Goal: Information Seeking & Learning: Learn about a topic

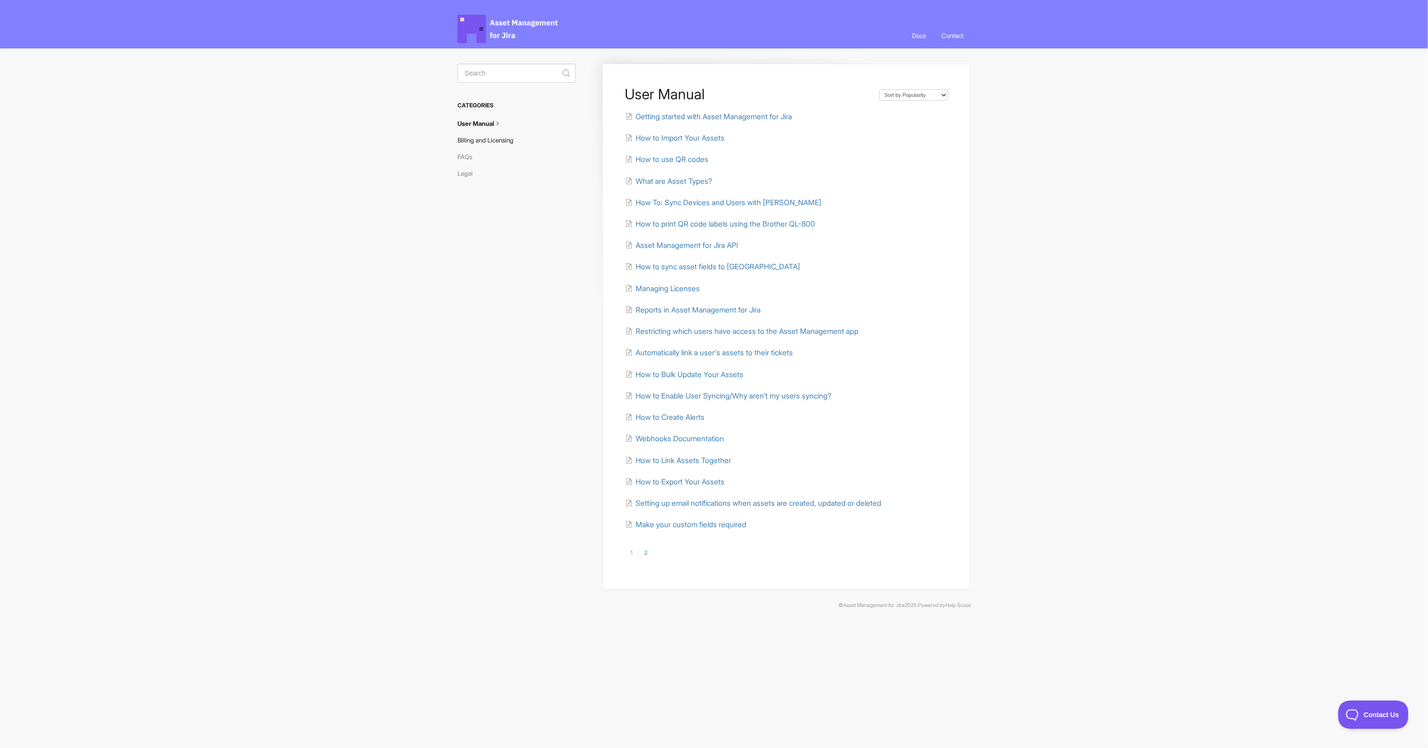
click at [475, 145] on link "Billing and Licensing" at bounding box center [488, 140] width 63 height 15
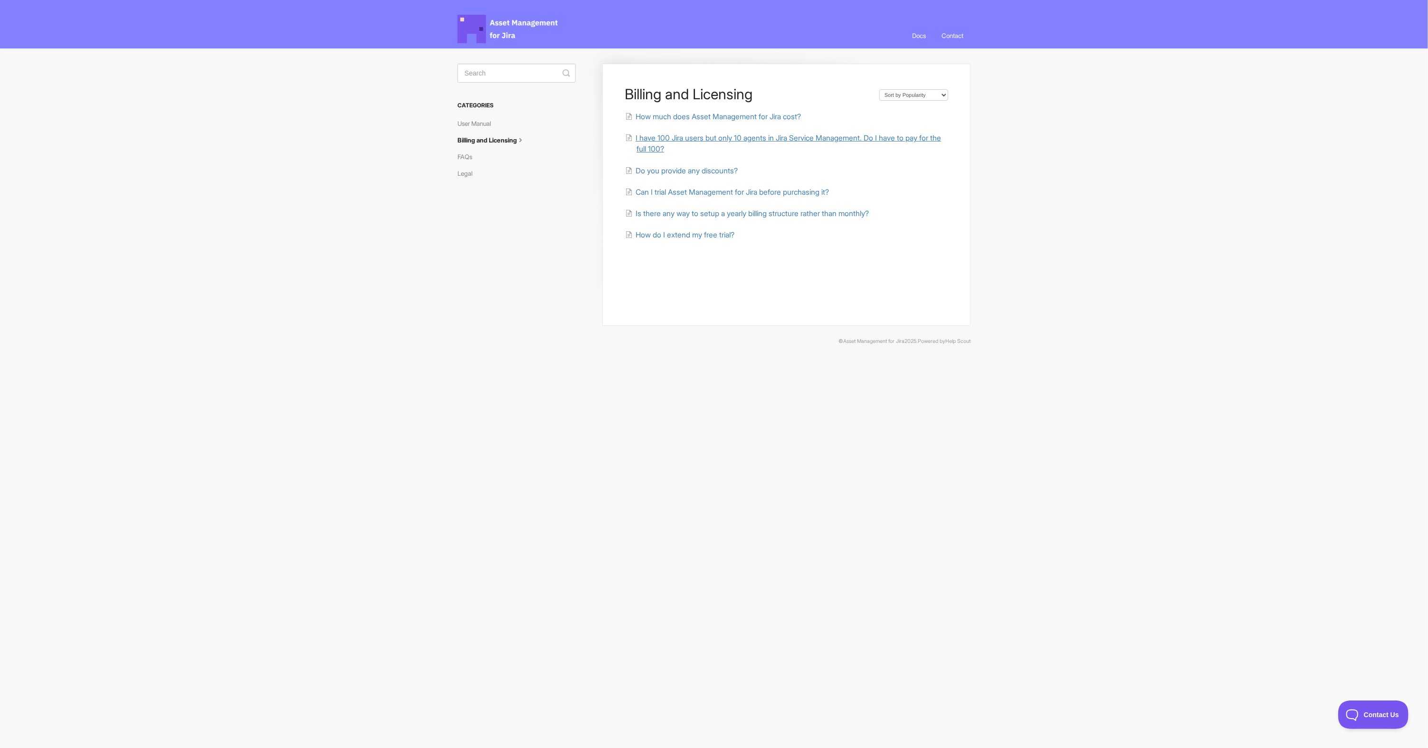
click at [774, 138] on span "I have 100 Jira users but only 10 agents in Jira Service Management. Do I have …" at bounding box center [788, 143] width 305 height 20
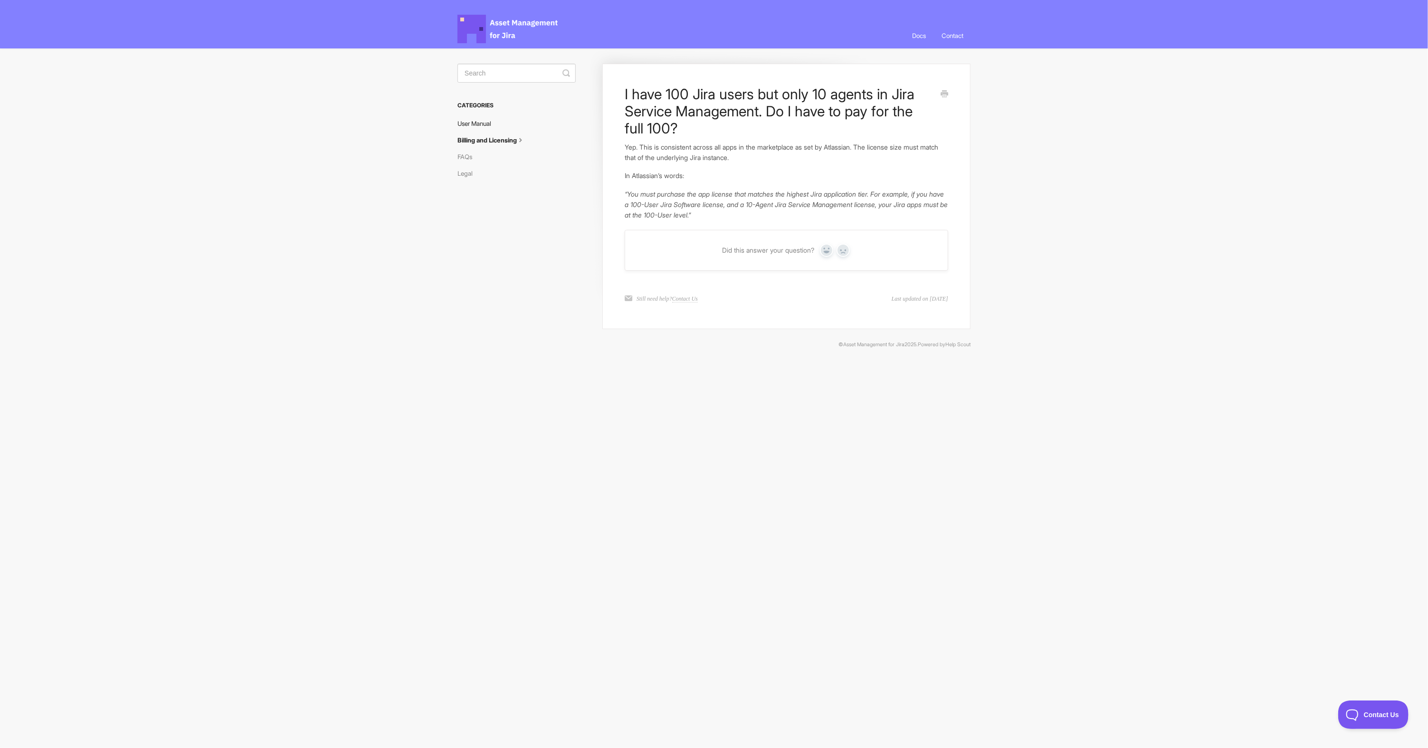
click at [482, 122] on link "User Manual" at bounding box center [477, 123] width 41 height 15
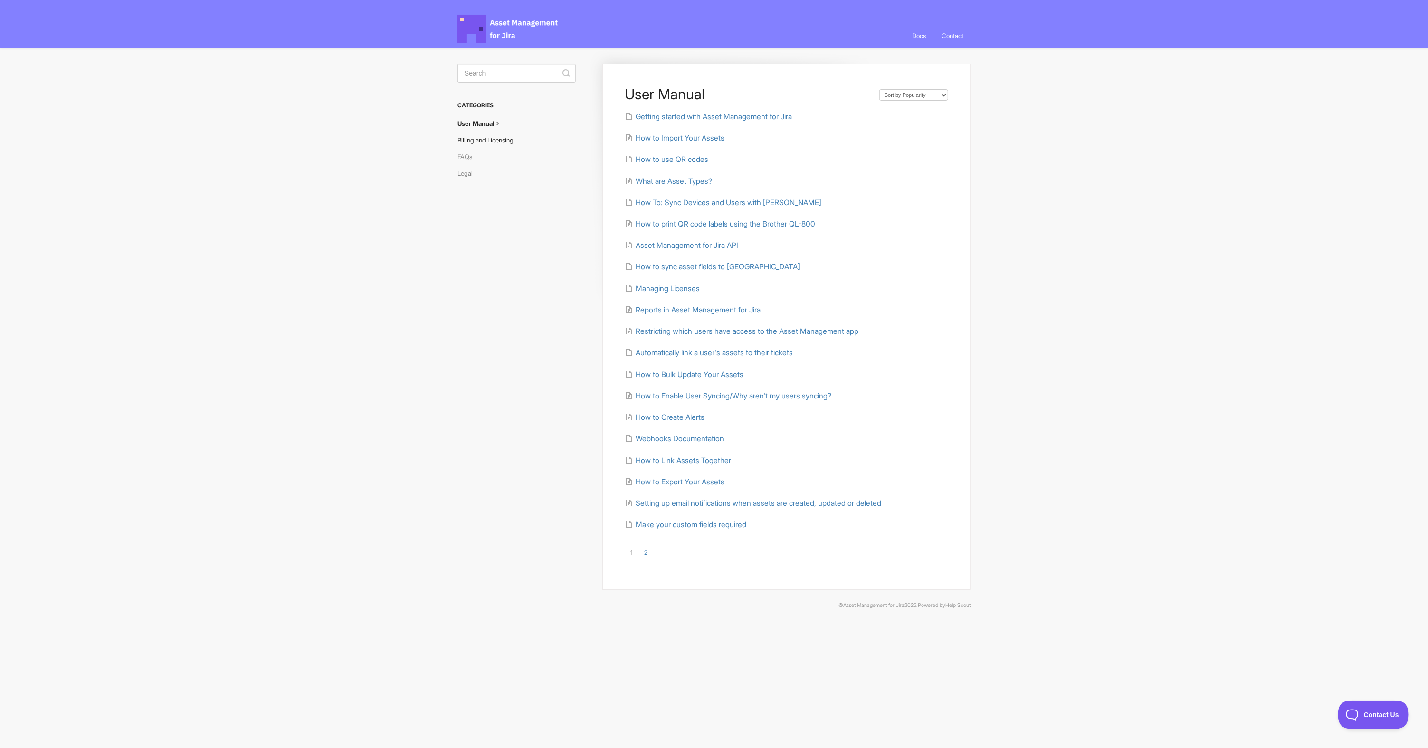
click at [485, 134] on link "Billing and Licensing" at bounding box center [488, 140] width 63 height 15
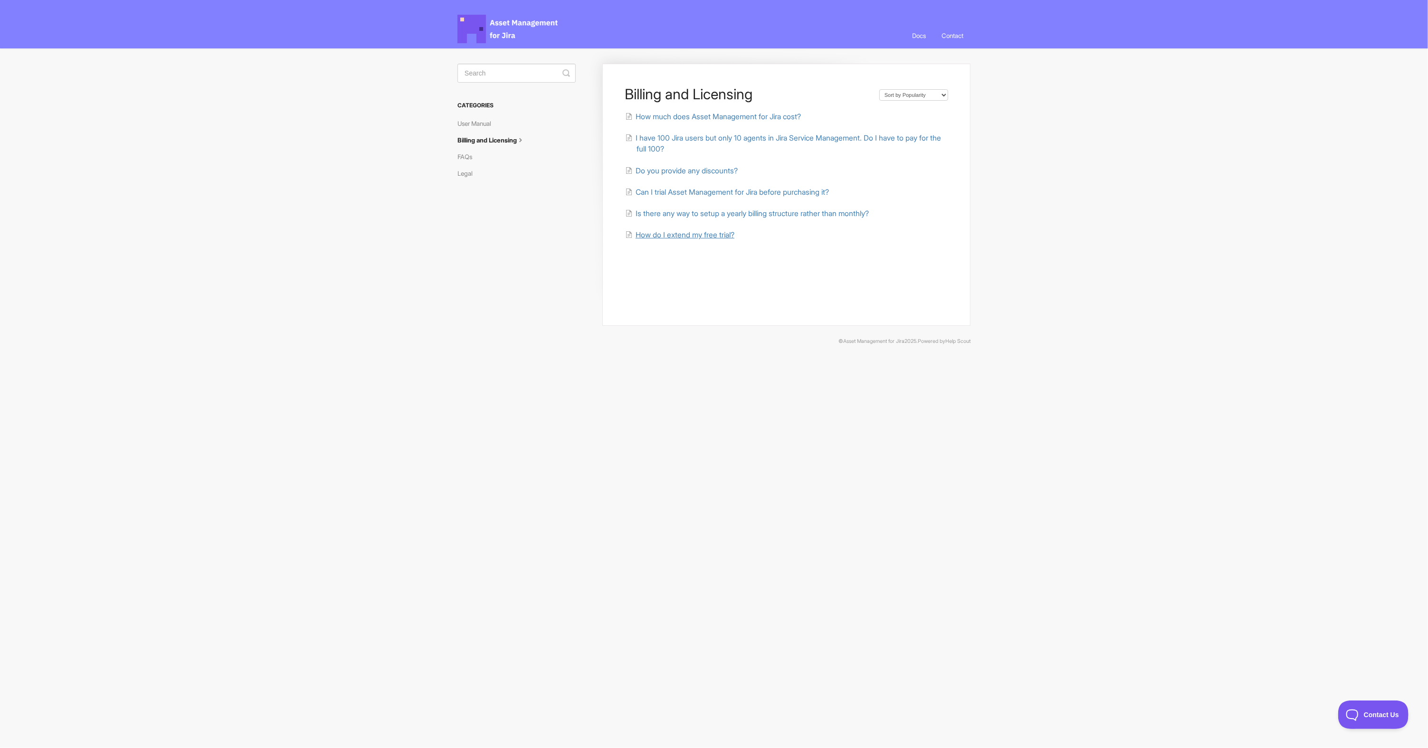
click at [684, 235] on span "How do I extend my free trial?" at bounding box center [685, 234] width 99 height 9
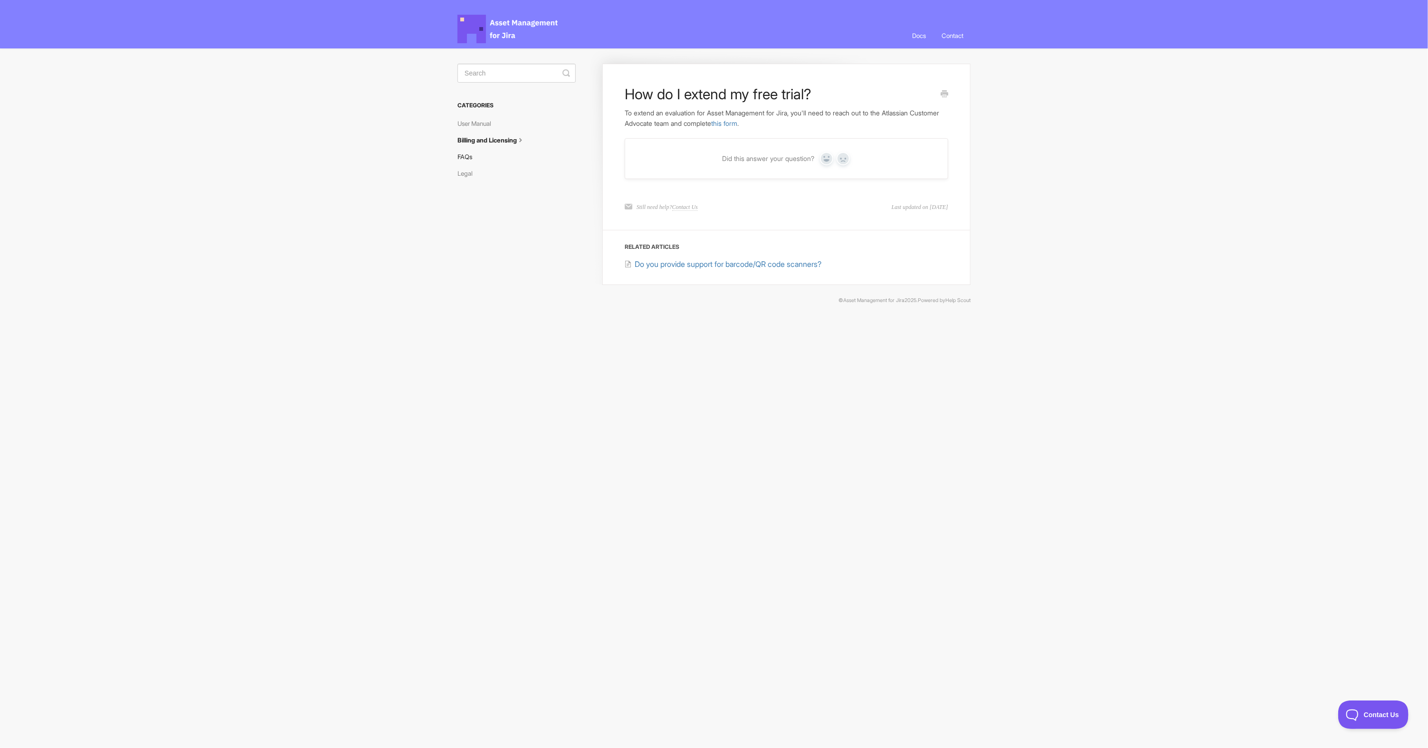
click at [462, 161] on link "FAQs" at bounding box center [468, 156] width 22 height 15
click at [466, 156] on link "FAQs" at bounding box center [468, 156] width 22 height 15
